Goal: Information Seeking & Learning: Learn about a topic

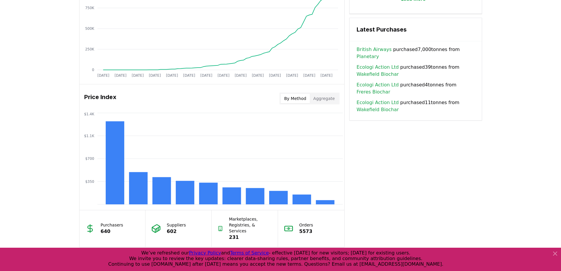
scroll to position [406, 0]
click at [168, 197] on rect at bounding box center [161, 190] width 19 height 27
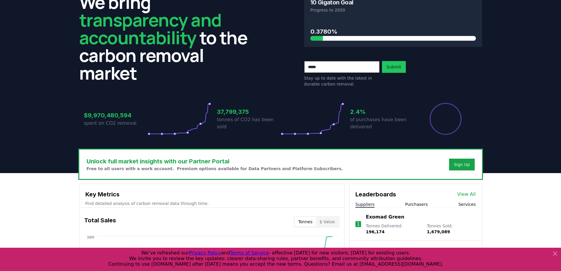
scroll to position [24, 0]
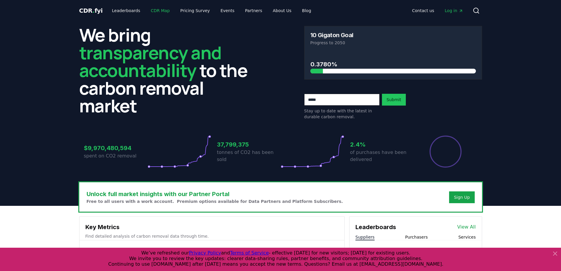
click at [147, 8] on link "CDR Map" at bounding box center [160, 10] width 28 height 11
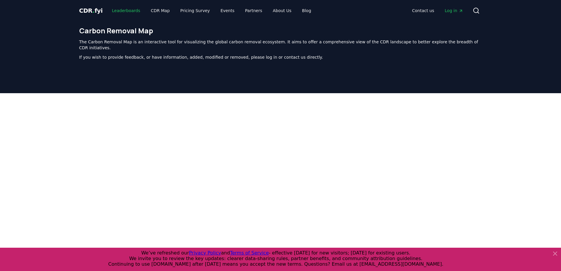
click at [115, 14] on link "Leaderboards" at bounding box center [126, 10] width 38 height 11
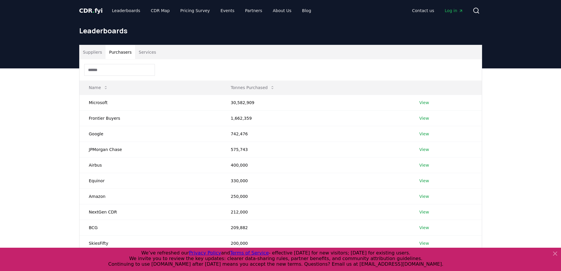
click at [113, 53] on button "Purchasers" at bounding box center [120, 52] width 30 height 14
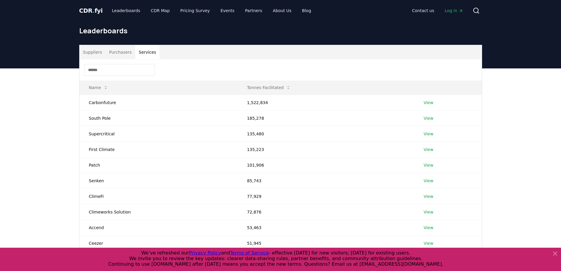
click at [136, 50] on button "Services" at bounding box center [147, 52] width 24 height 14
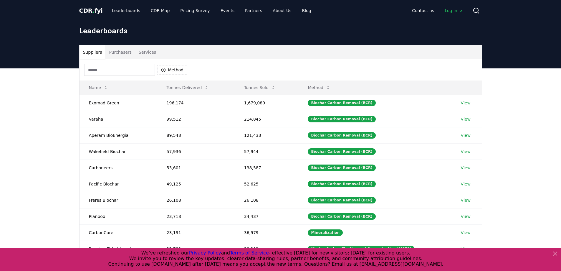
click at [99, 53] on button "Suppliers" at bounding box center [93, 52] width 26 height 14
click at [85, 9] on span "CDR . fyi" at bounding box center [91, 10] width 24 height 7
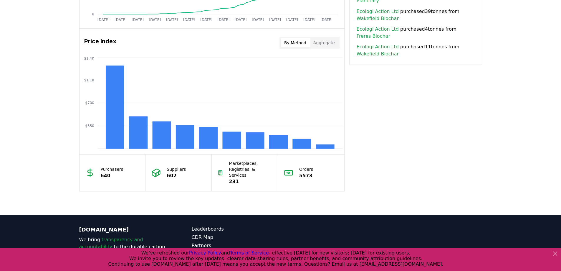
scroll to position [495, 0]
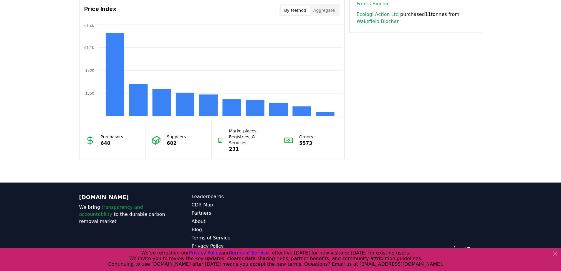
click at [103, 134] on p "Purchasers" at bounding box center [112, 137] width 23 height 6
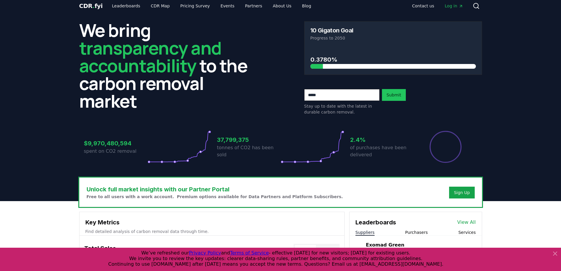
scroll to position [0, 0]
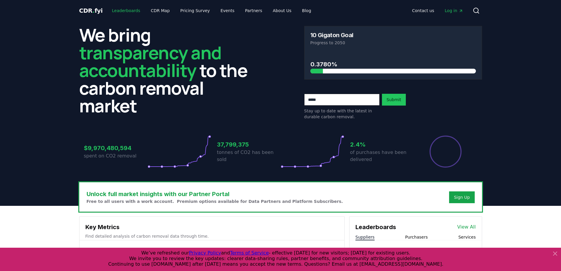
click at [131, 13] on link "Leaderboards" at bounding box center [126, 10] width 38 height 11
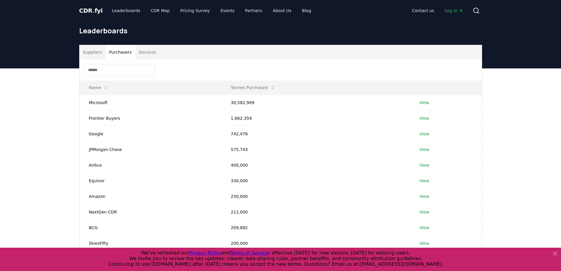
click at [124, 53] on button "Purchasers" at bounding box center [120, 52] width 30 height 14
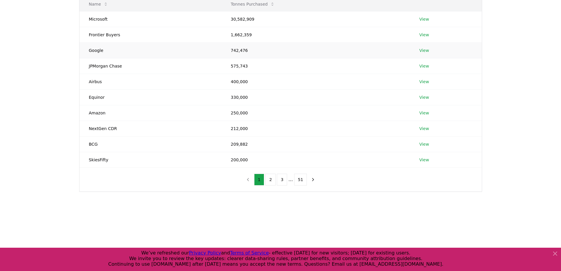
scroll to position [88, 0]
